Goal: Find specific page/section: Find specific page/section

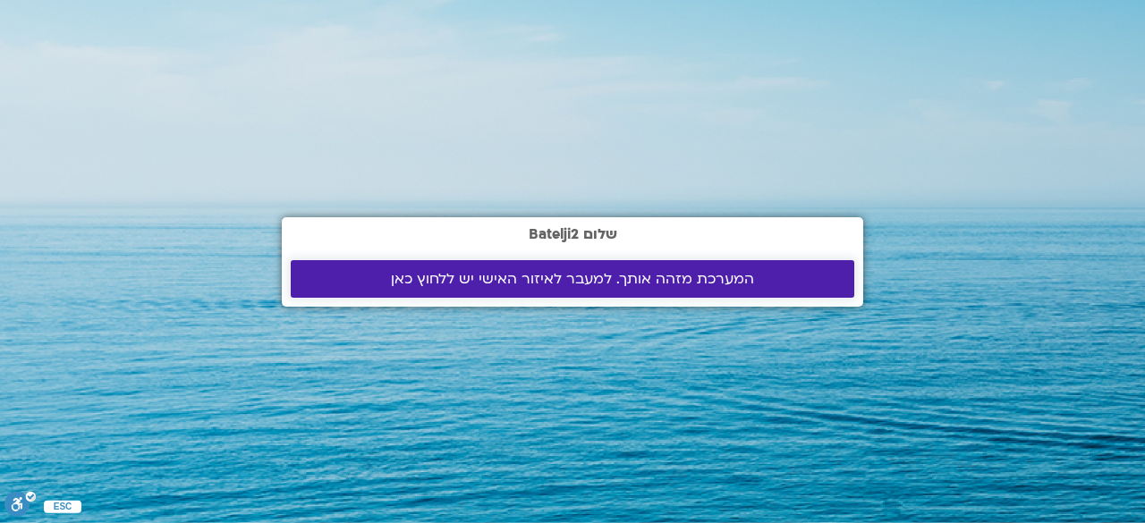
click at [533, 284] on span "המערכת מזהה אותך. למעבר לאיזור האישי יש ללחוץ כאן" at bounding box center [572, 279] width 363 height 16
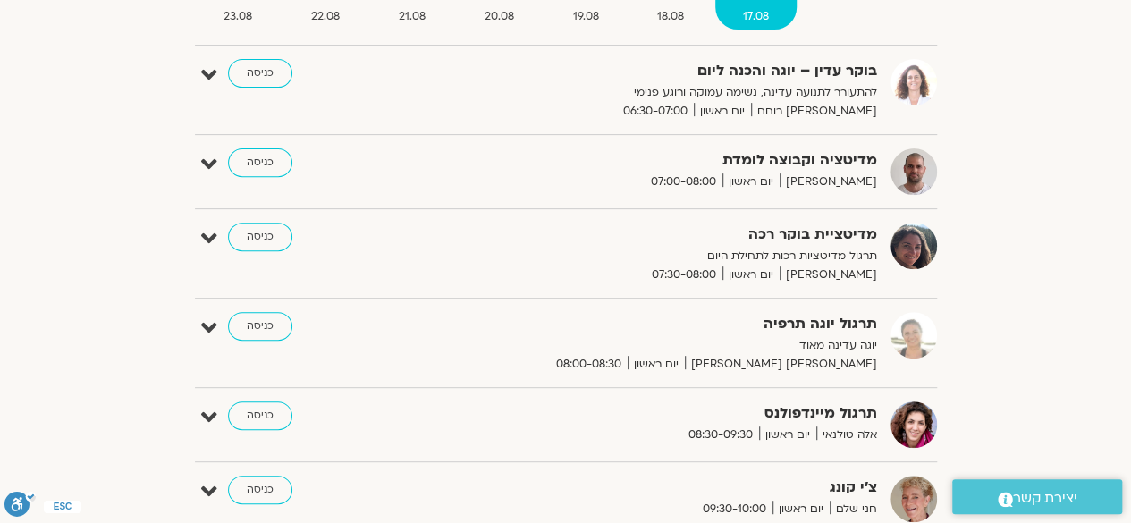
scroll to position [272, 0]
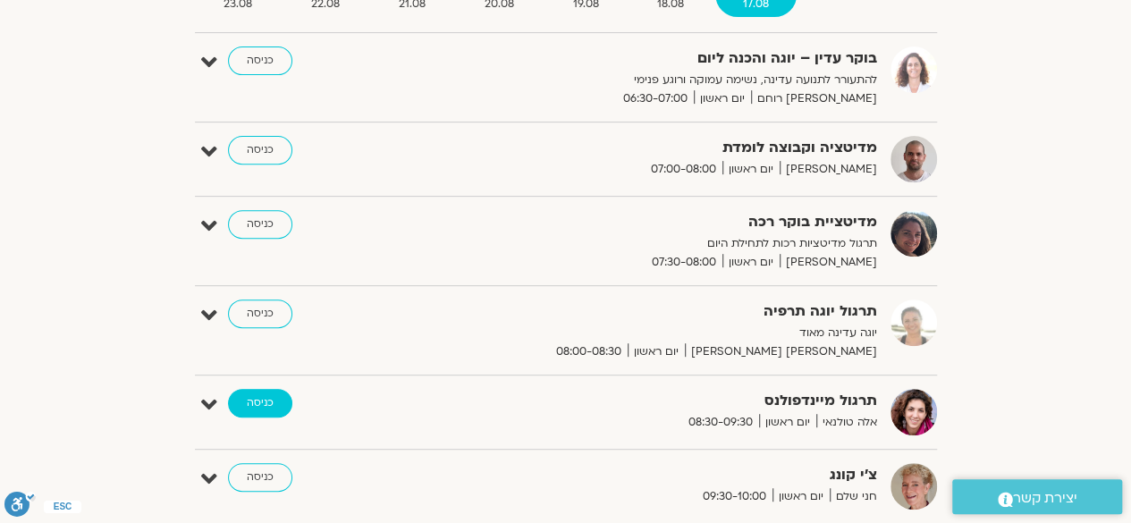
click at [258, 401] on link "כניסה" at bounding box center [260, 403] width 64 height 29
click at [258, 396] on link "כניסה" at bounding box center [260, 403] width 64 height 29
